Goal: Information Seeking & Learning: Learn about a topic

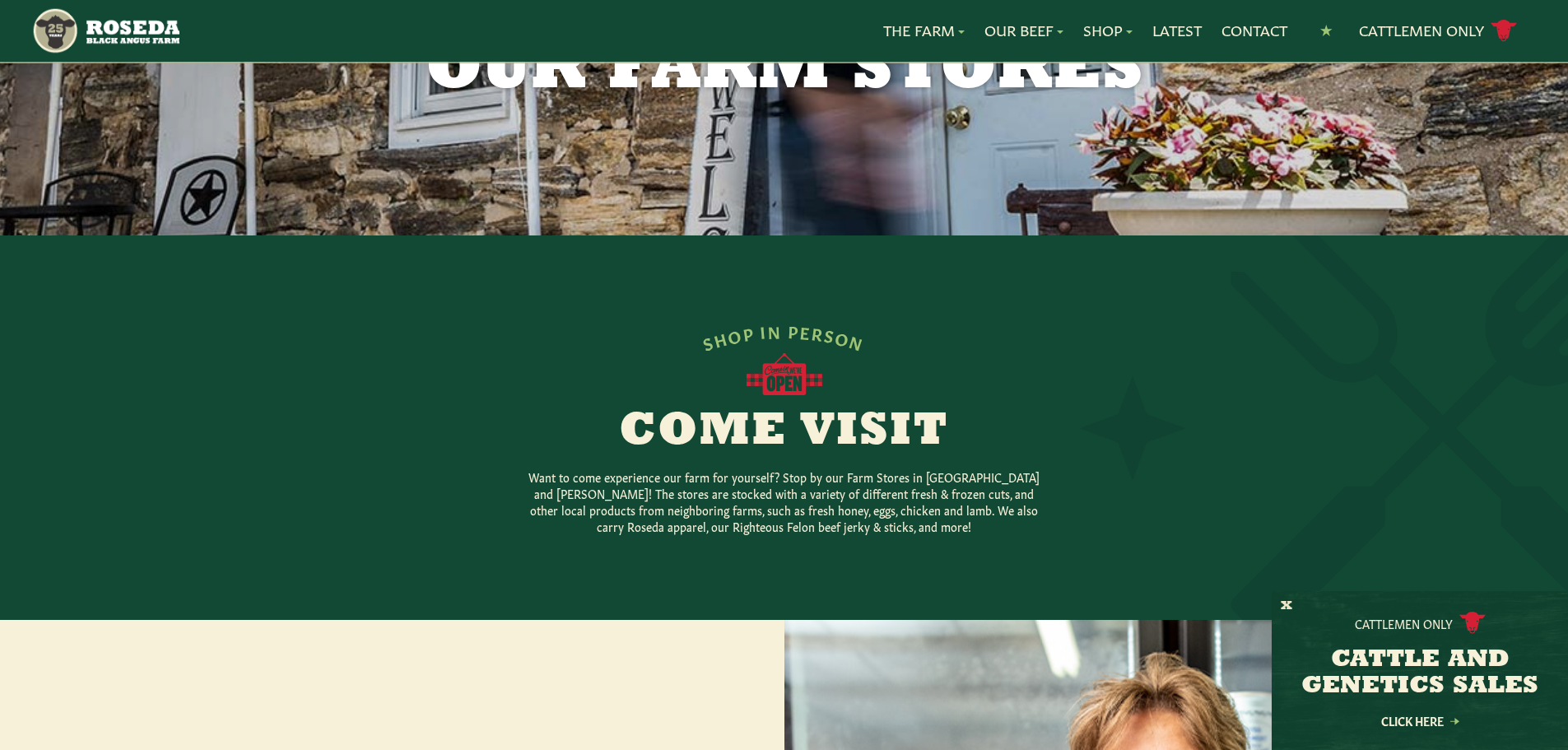
scroll to position [82, 0]
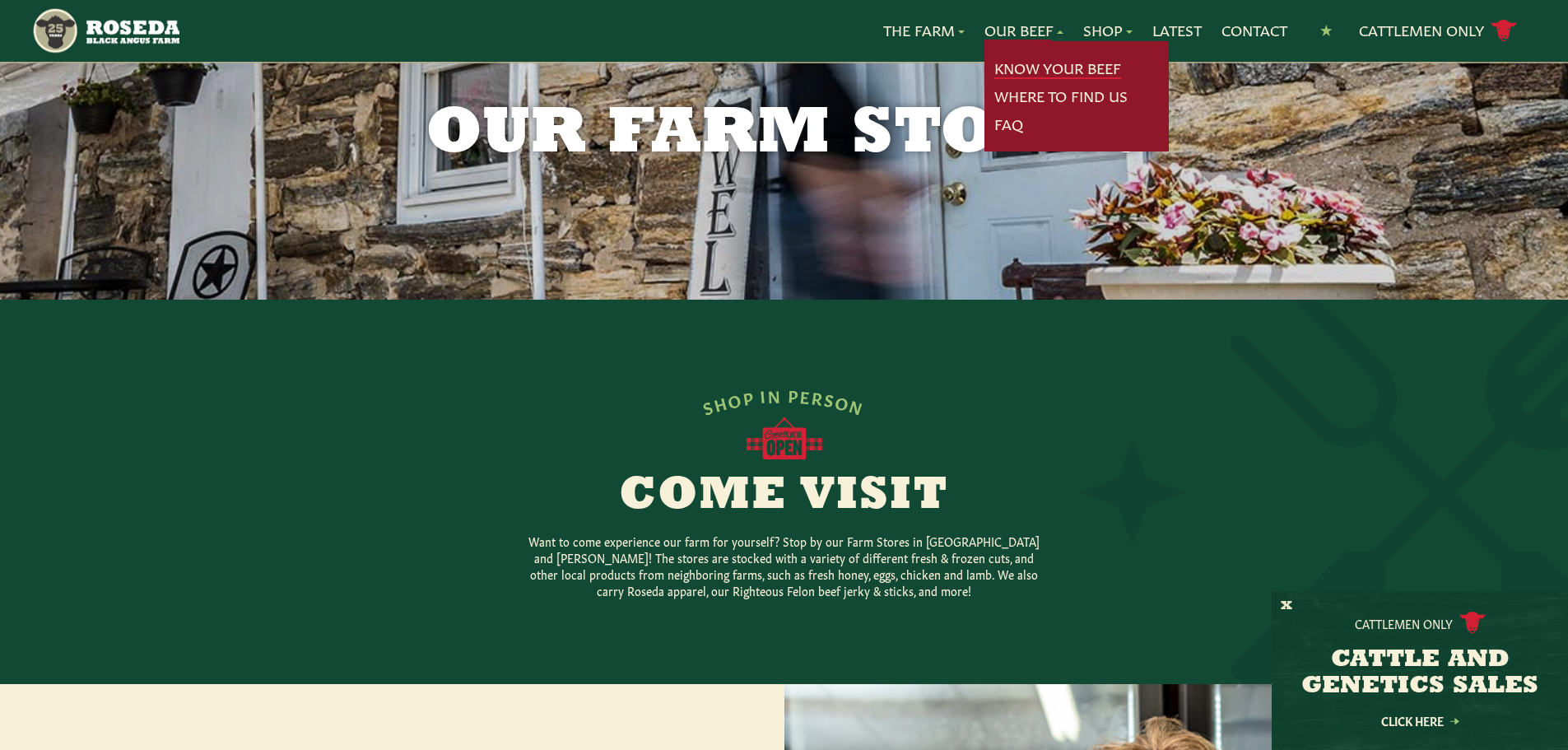
click at [1020, 60] on link "Know Your Beef" at bounding box center [1057, 68] width 127 height 21
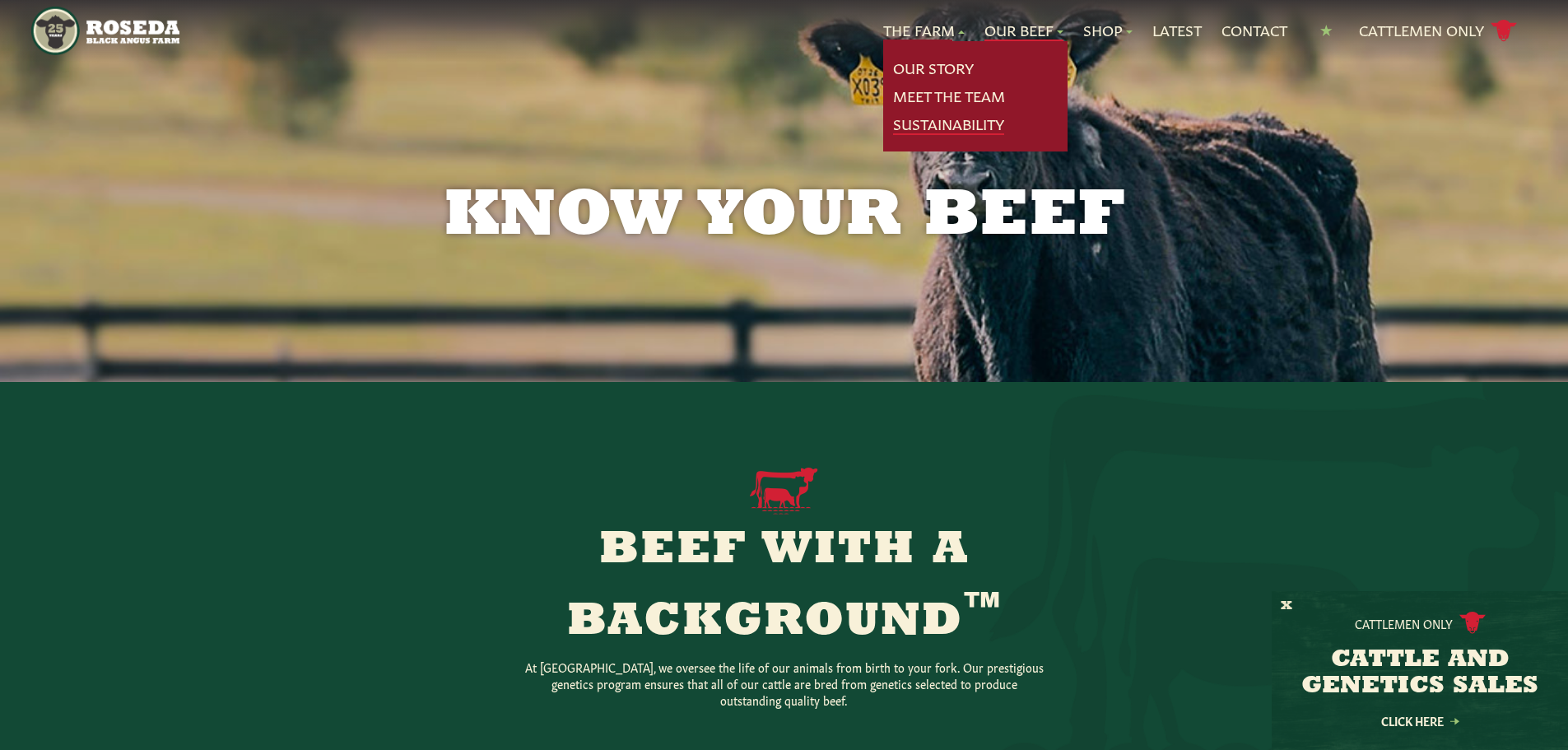
click at [949, 131] on link "Sustainability" at bounding box center [948, 124] width 111 height 21
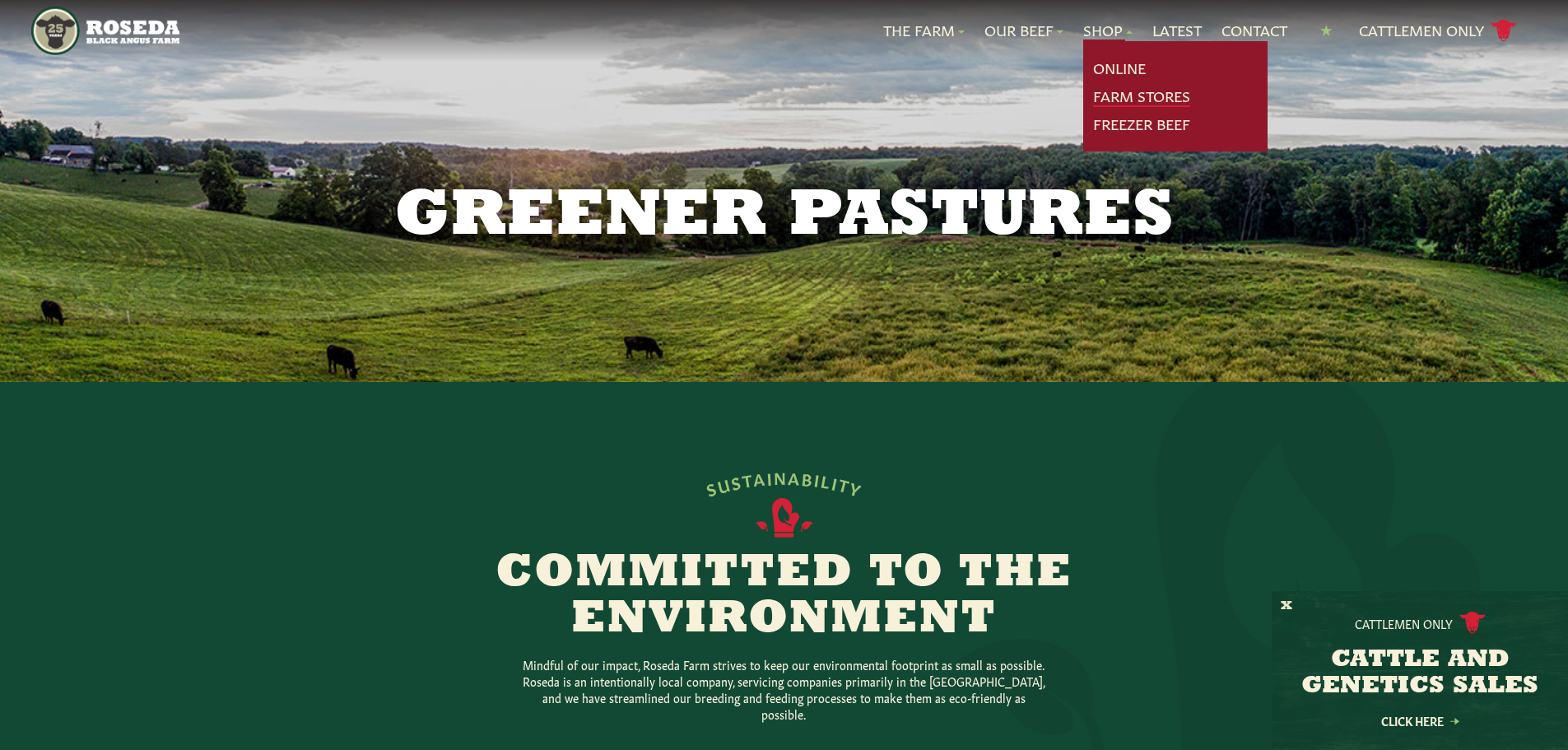
click at [1115, 96] on link "Farm Stores" at bounding box center [1141, 96] width 97 height 21
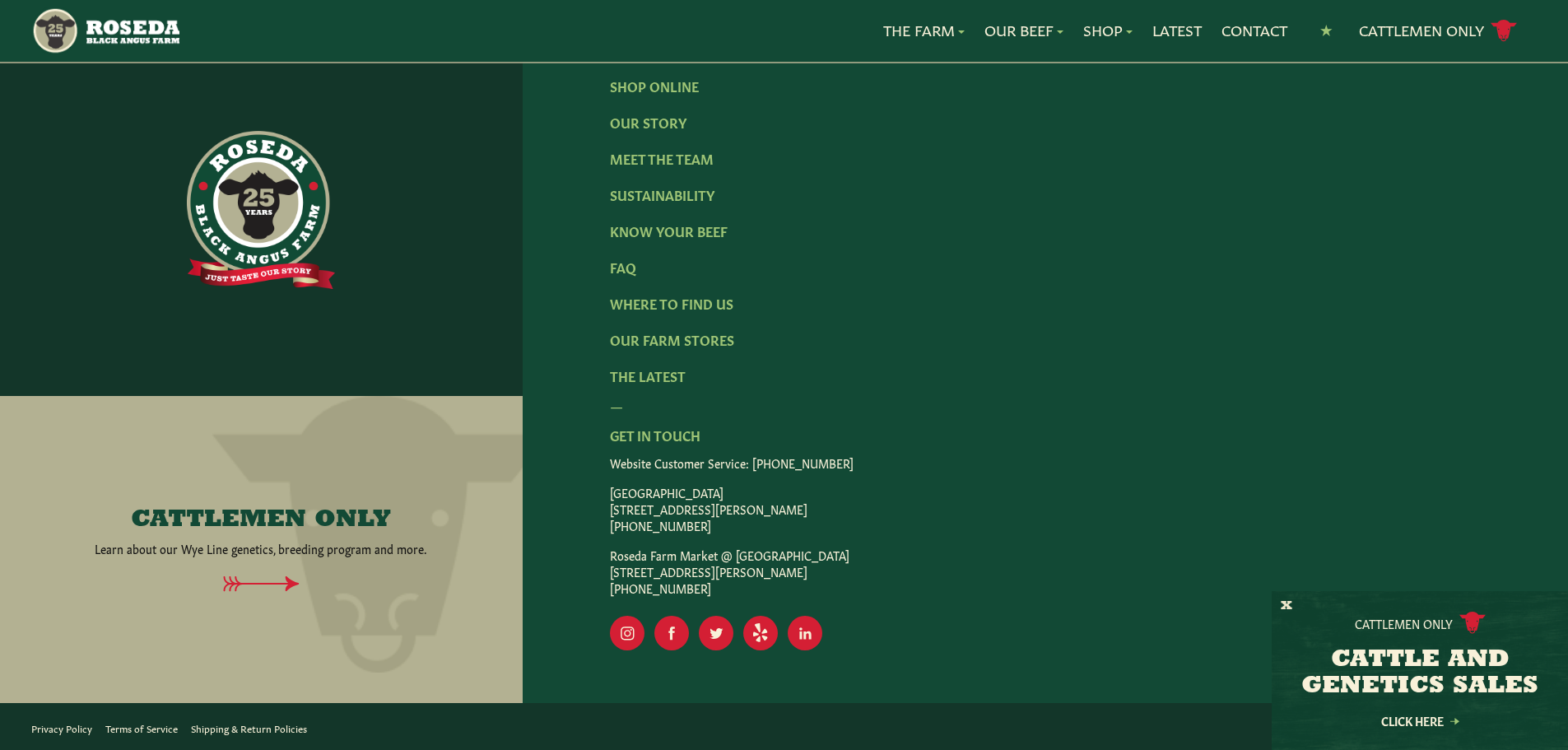
scroll to position [2817, 0]
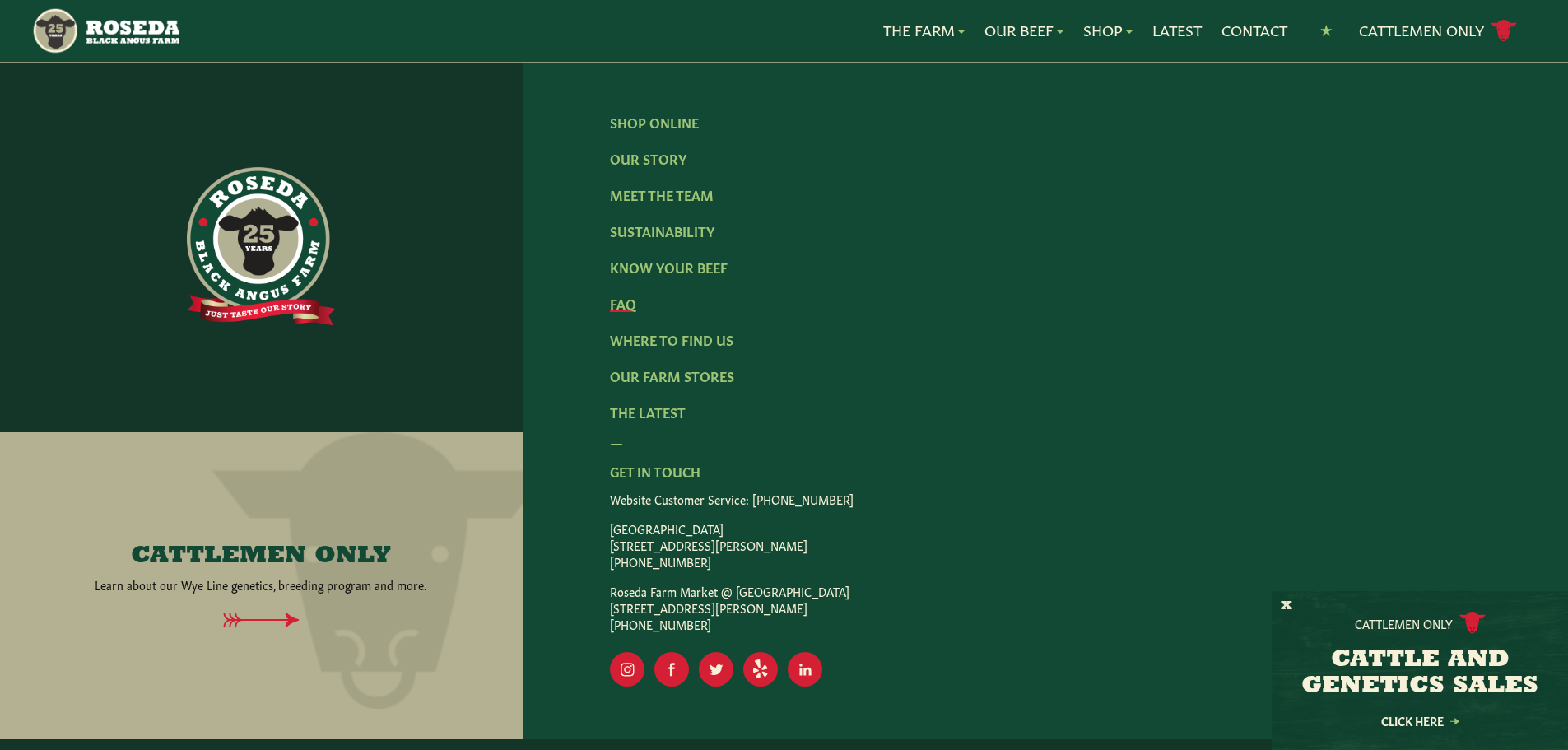
click at [628, 312] on link "FAQ" at bounding box center [623, 302] width 26 height 18
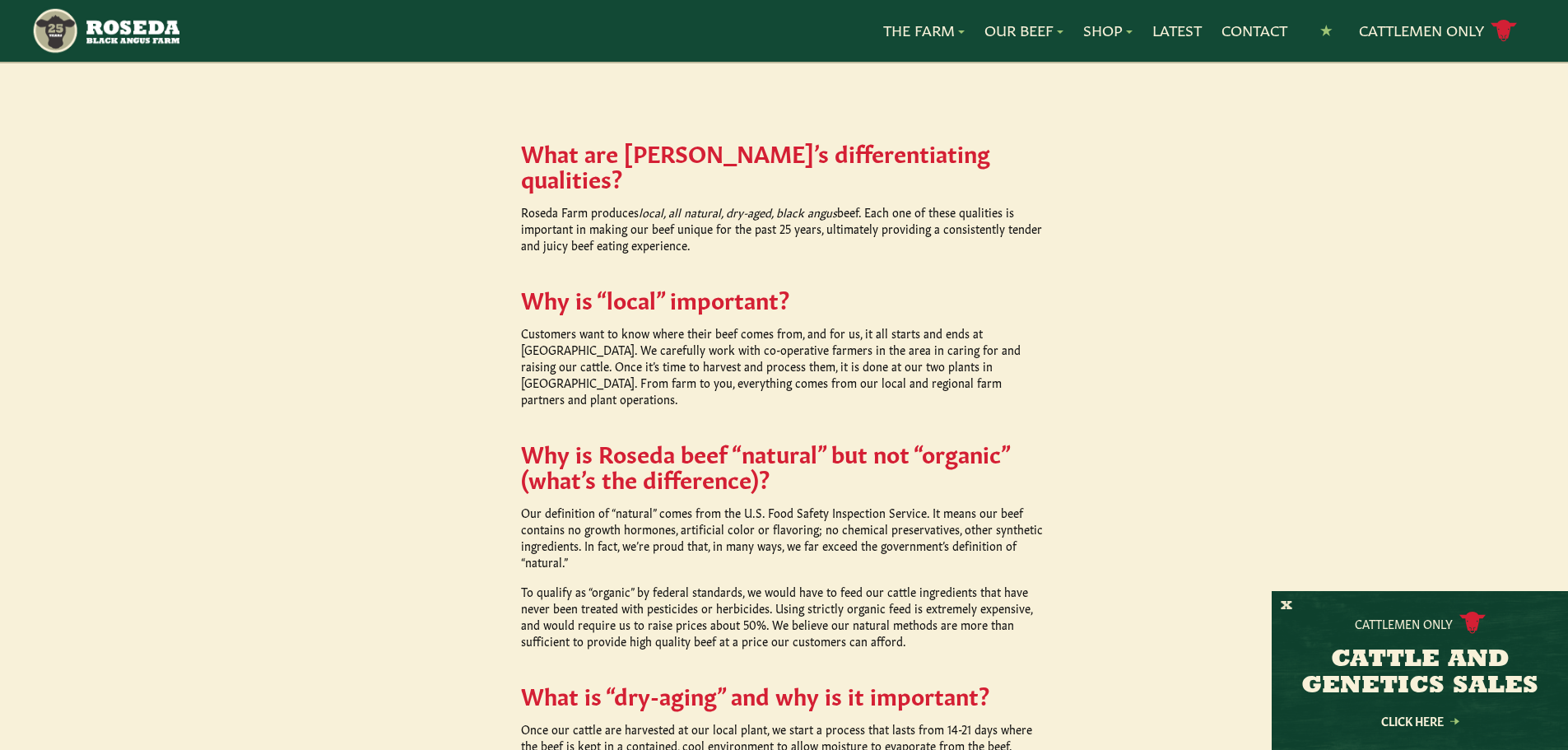
scroll to position [740, 0]
